Goal: Check status: Check status

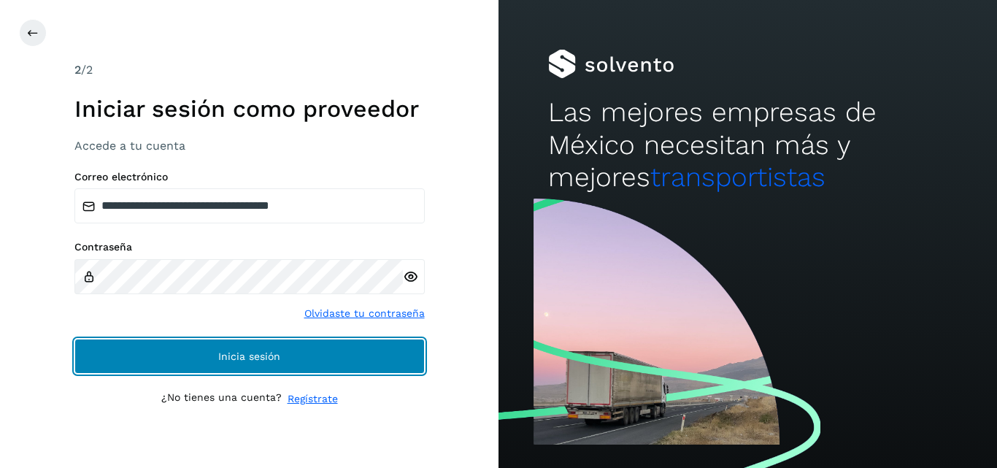
click at [262, 362] on button "Inicia sesión" at bounding box center [249, 356] width 350 height 35
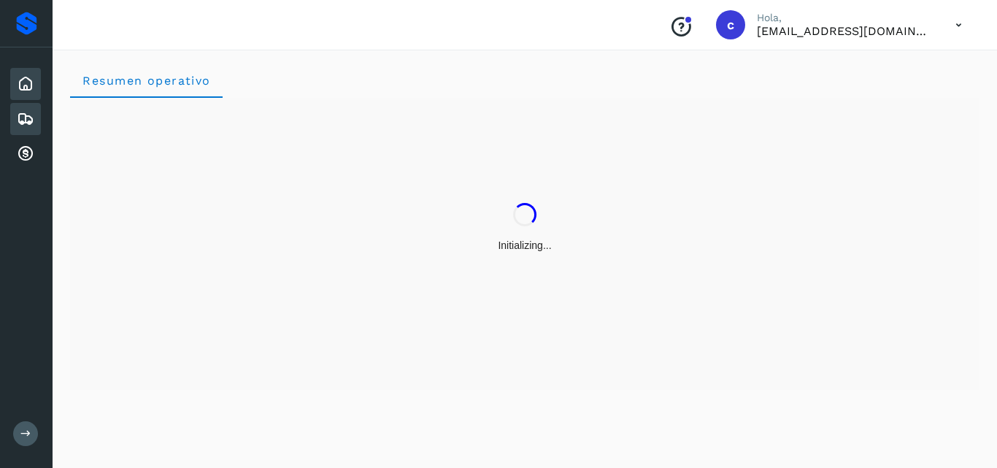
click at [31, 110] on icon at bounding box center [26, 119] width 18 height 18
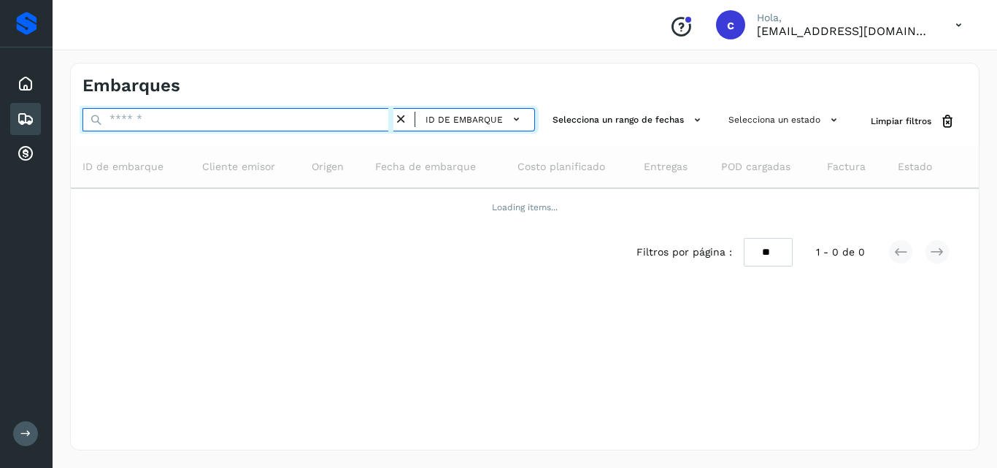
click at [167, 122] on input "text" at bounding box center [237, 119] width 311 height 23
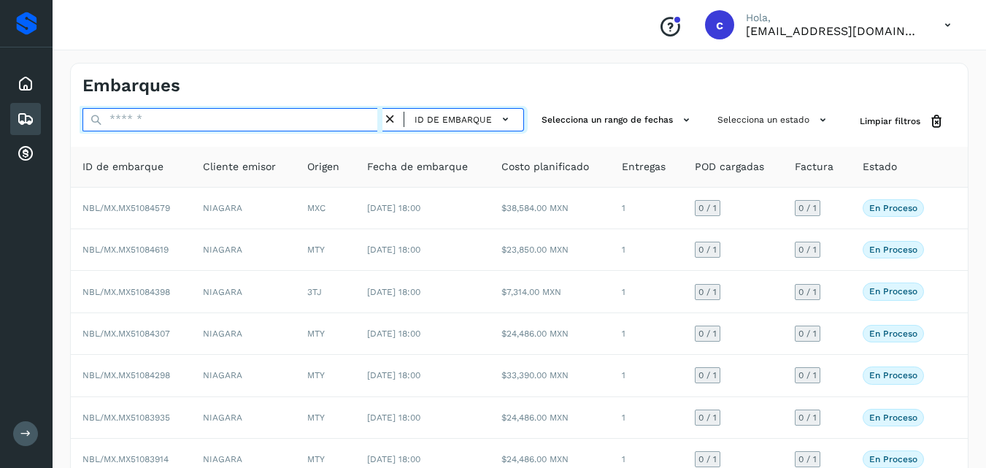
paste input "**********"
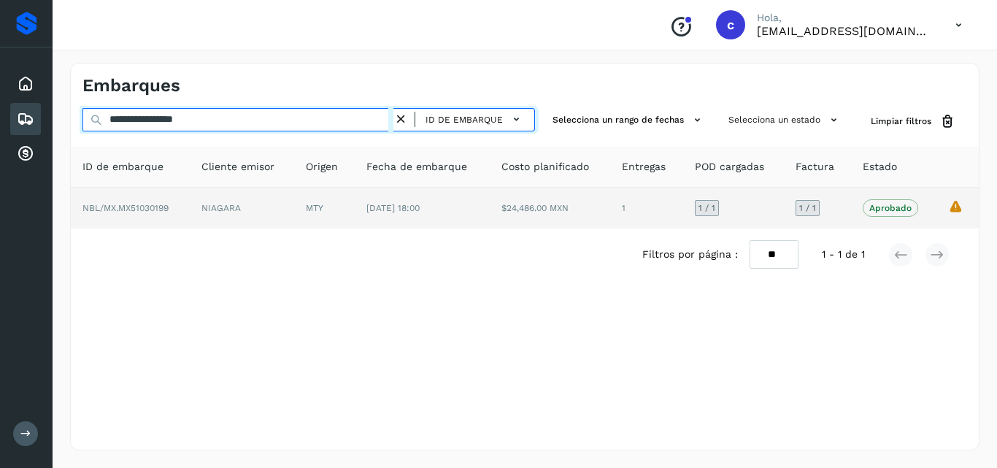
type input "**********"
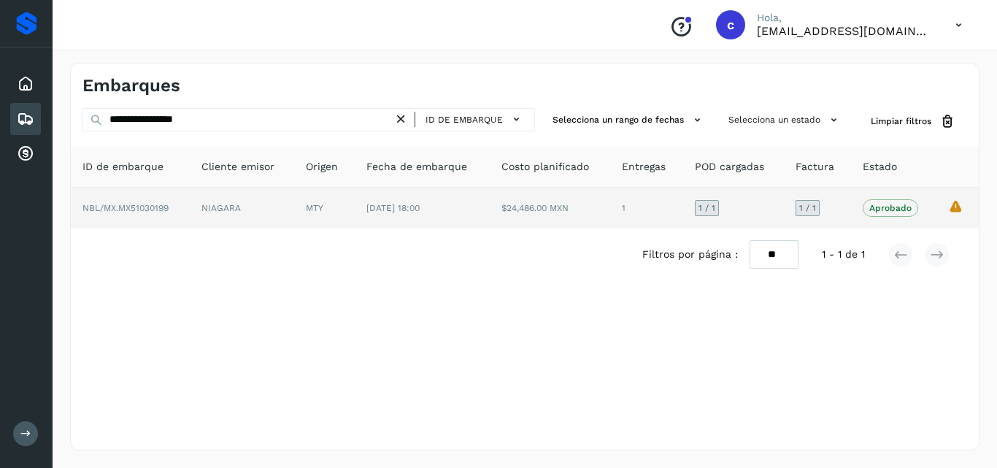
click at [296, 206] on td "MTY" at bounding box center [324, 208] width 61 height 41
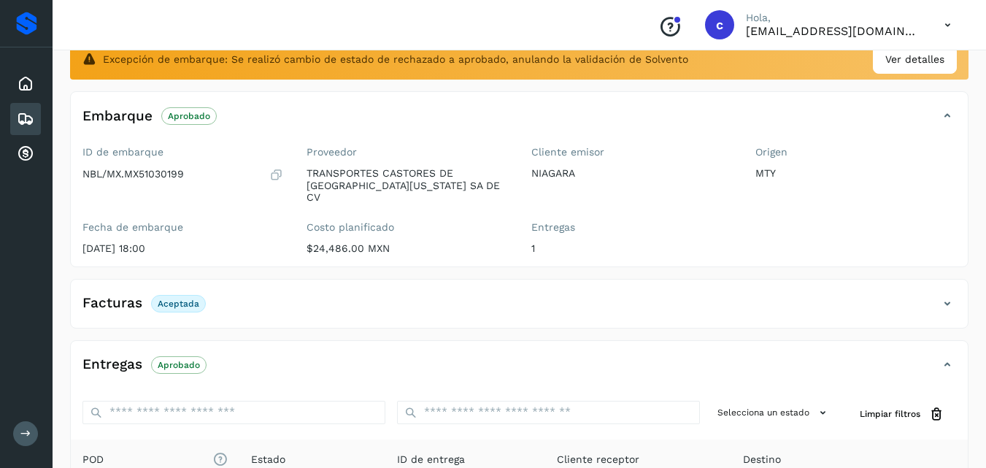
scroll to position [287, 0]
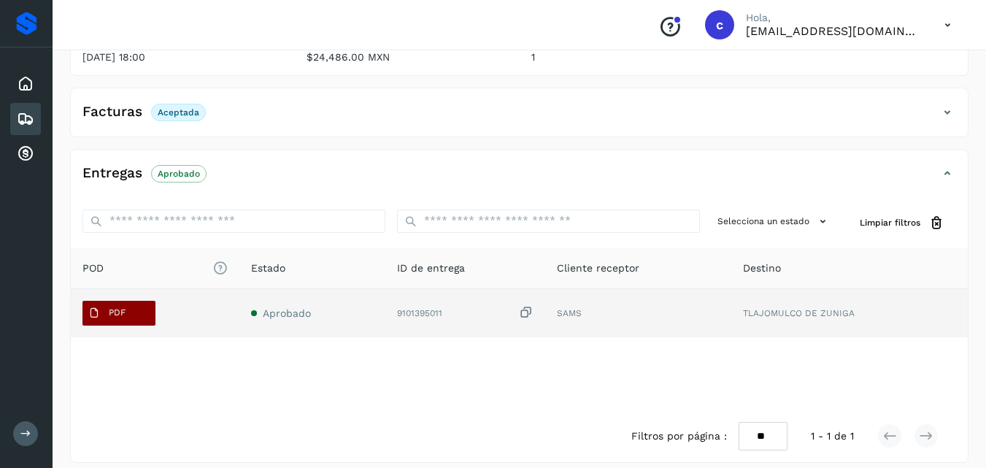
click at [144, 304] on button "PDF" at bounding box center [118, 313] width 73 height 25
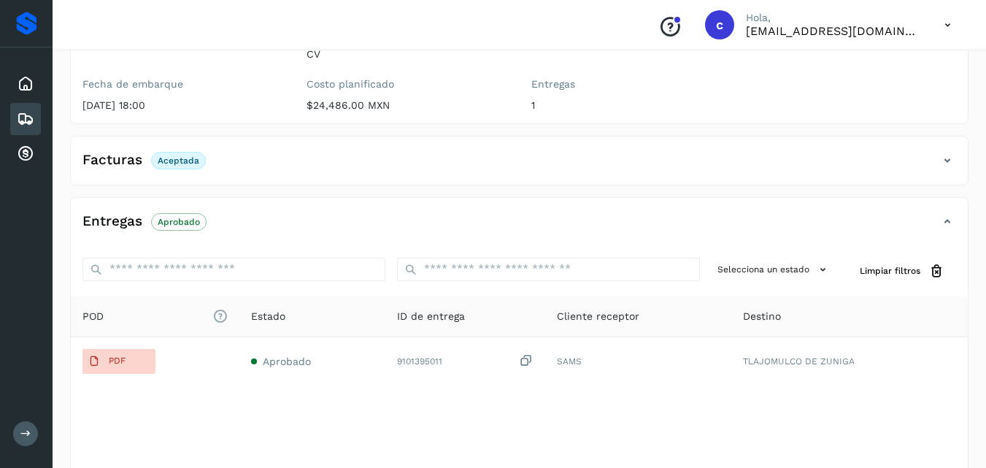
scroll to position [215, 0]
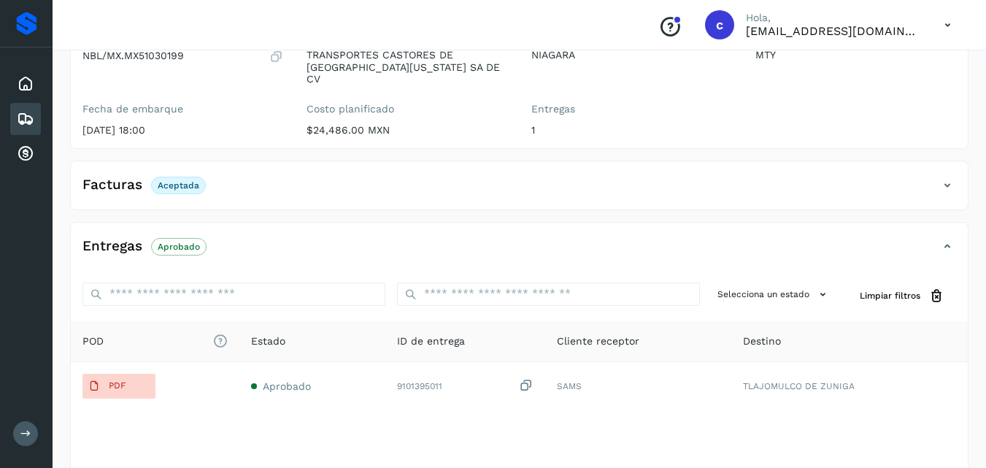
click at [425, 198] on div "✨ Muy pronto podrás gestionar todos tus accesorios desde esta misma página. Con…" at bounding box center [519, 202] width 898 height 666
click at [328, 234] on div "Entregas Aprobado" at bounding box center [505, 246] width 868 height 25
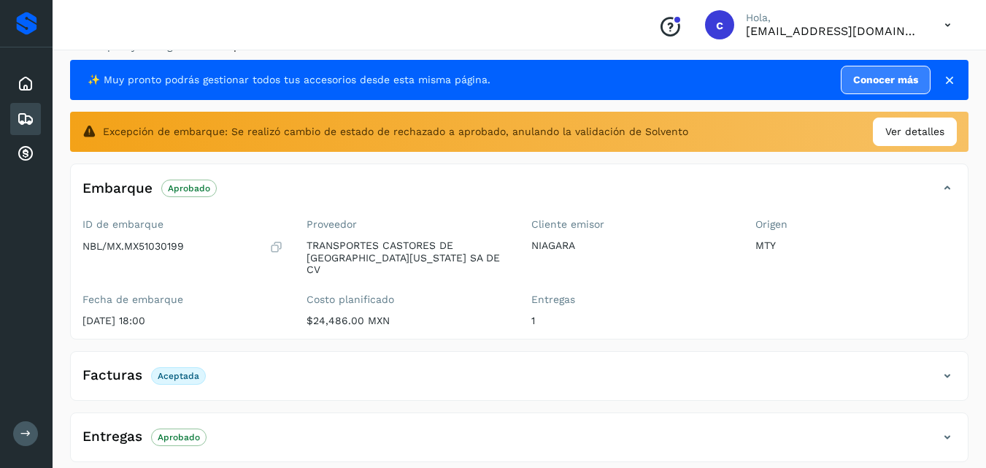
scroll to position [23, 0]
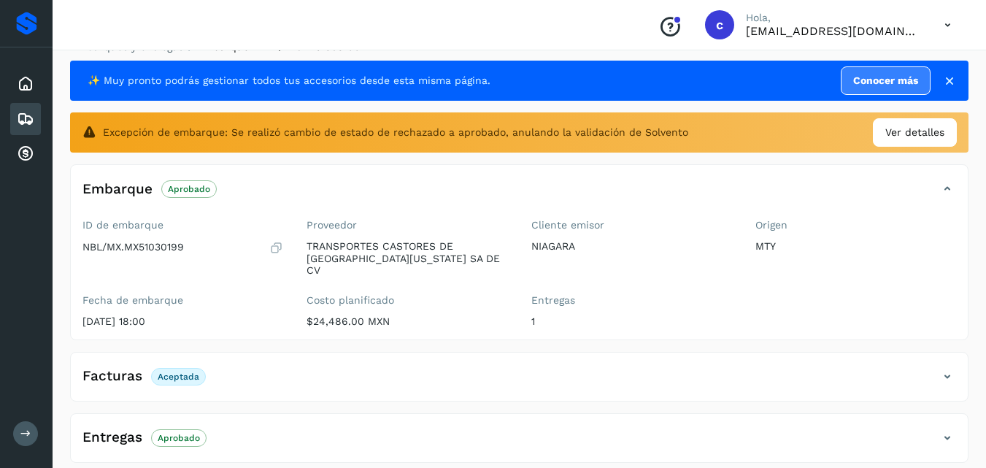
click at [17, 114] on icon at bounding box center [26, 119] width 18 height 18
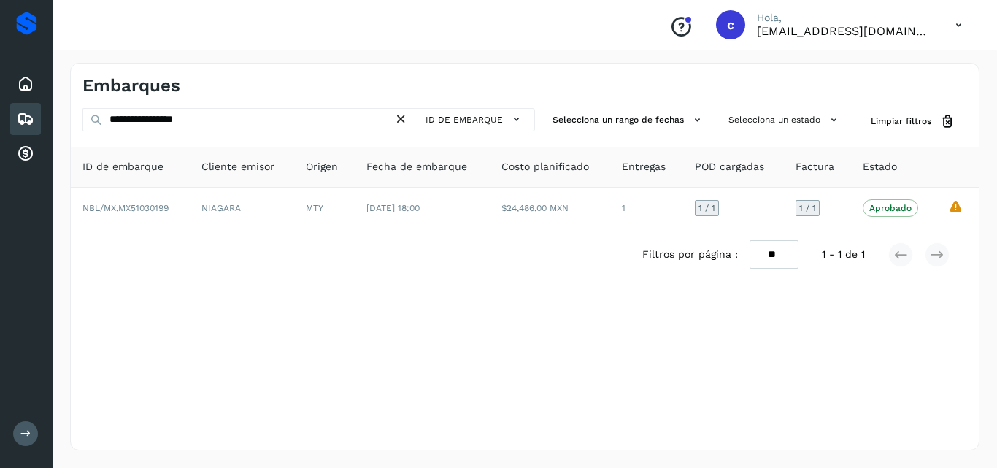
click at [25, 120] on icon at bounding box center [26, 119] width 18 height 18
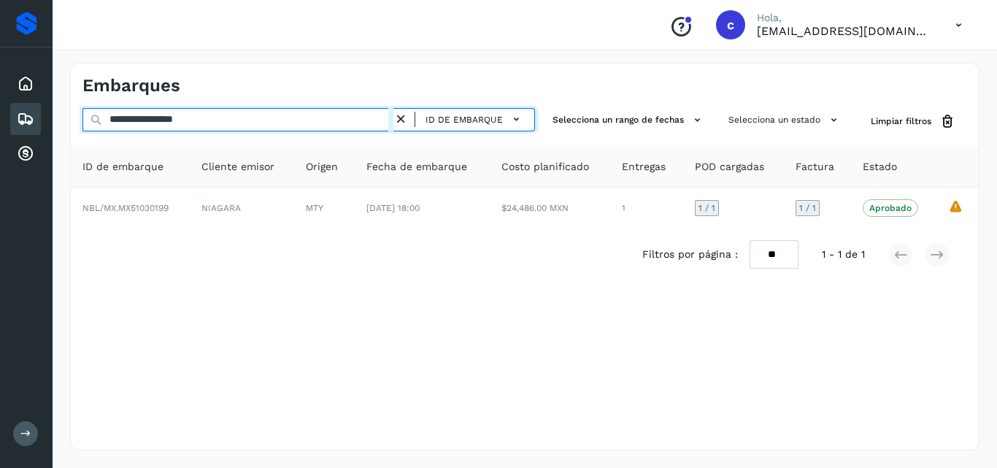
drag, startPoint x: 238, startPoint y: 125, endPoint x: 107, endPoint y: 130, distance: 130.7
click at [112, 131] on input "**********" at bounding box center [237, 119] width 311 height 23
paste input "text"
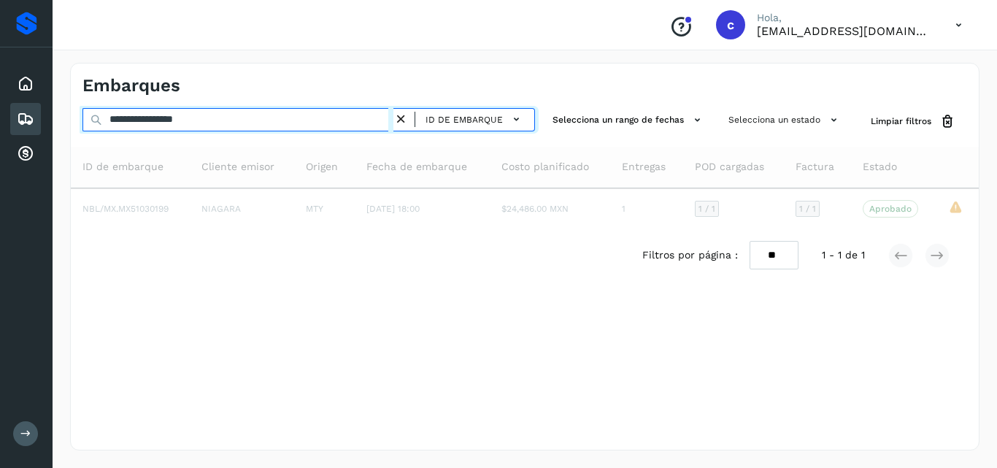
type input "**********"
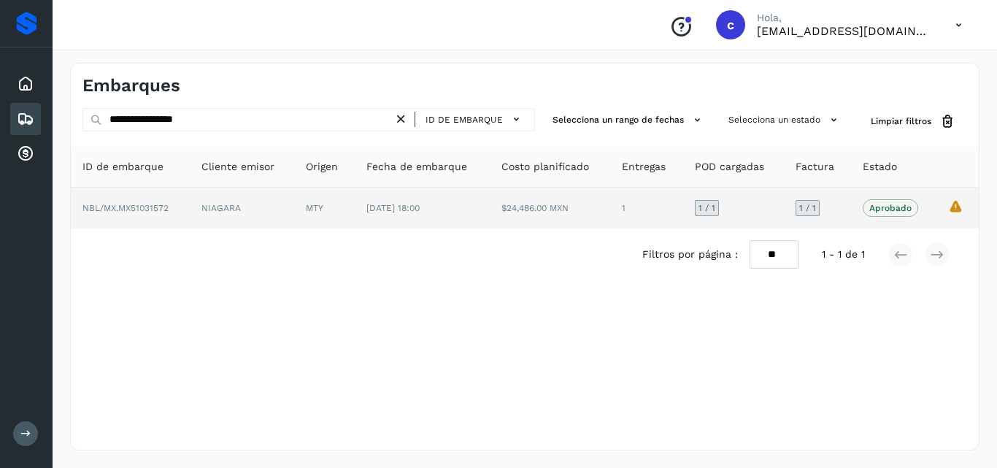
click at [301, 210] on td "MTY" at bounding box center [324, 208] width 61 height 41
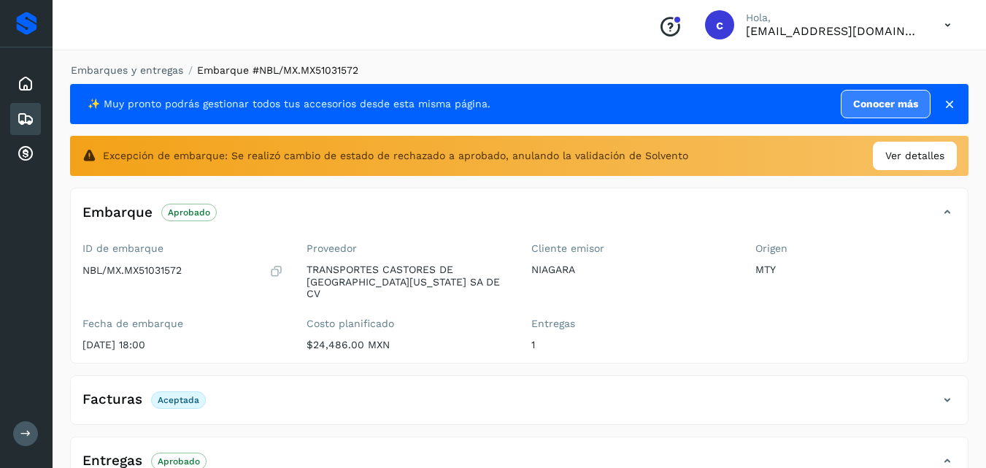
scroll to position [287, 0]
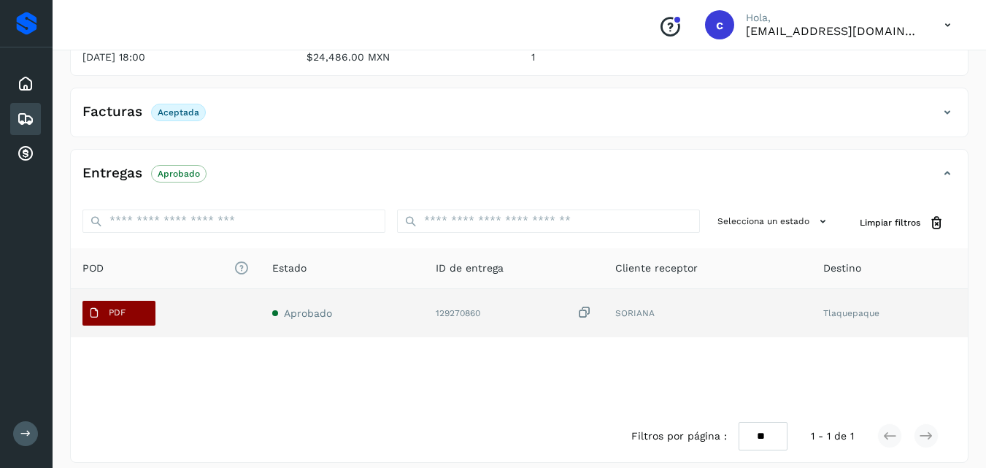
click at [136, 304] on button "PDF" at bounding box center [118, 313] width 73 height 25
